Goal: Check status: Check status

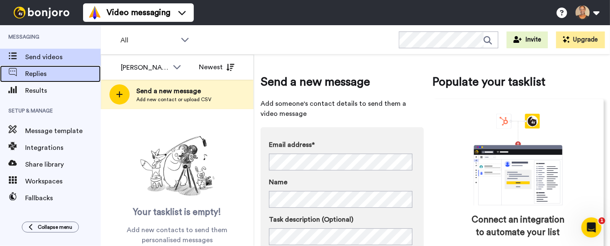
click at [35, 75] on span "Replies" at bounding box center [62, 74] width 75 height 10
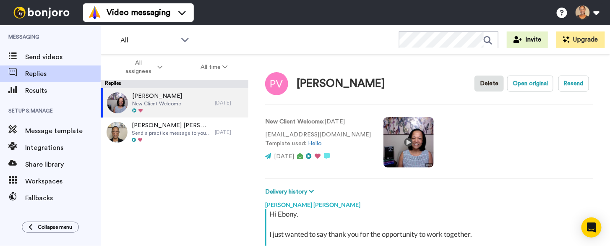
scroll to position [92, 0]
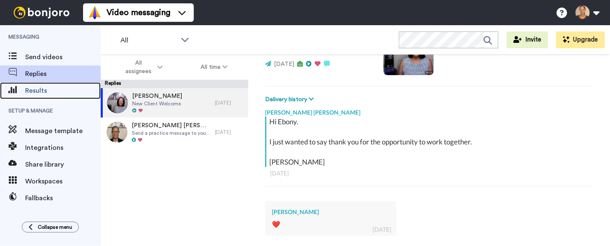
click at [33, 91] on span "Results" at bounding box center [62, 91] width 75 height 10
